Goal: Task Accomplishment & Management: Manage account settings

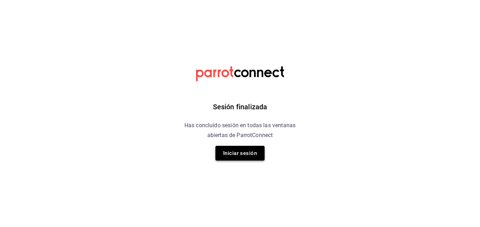
click at [227, 157] on button "Iniciar sesión" at bounding box center [239, 153] width 49 height 15
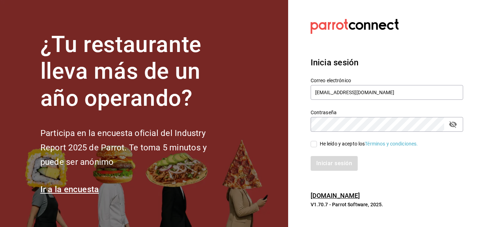
click at [315, 145] on input "He leído y acepto los Términos y condiciones." at bounding box center [314, 144] width 6 height 6
checkbox input "true"
click at [318, 165] on button "Iniciar sesión" at bounding box center [335, 163] width 48 height 15
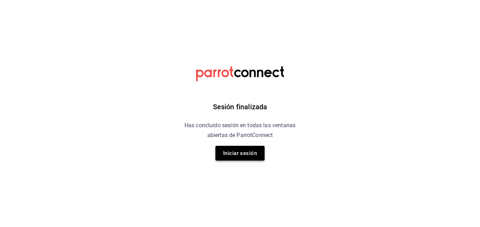
click at [231, 148] on button "Iniciar sesión" at bounding box center [239, 153] width 49 height 15
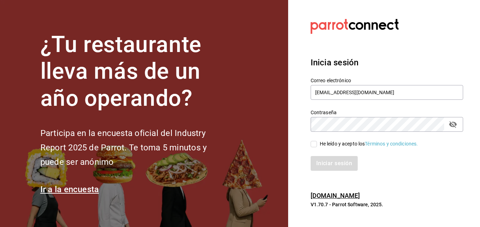
click at [314, 143] on input "He leído y acepto los Términos y condiciones." at bounding box center [314, 144] width 6 height 6
checkbox input "true"
click at [321, 167] on button "Iniciar sesión" at bounding box center [335, 163] width 48 height 15
